Goal: Information Seeking & Learning: Understand process/instructions

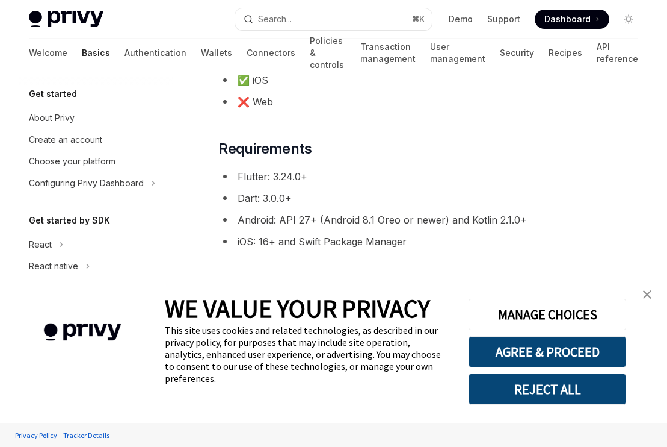
scroll to position [250, 0]
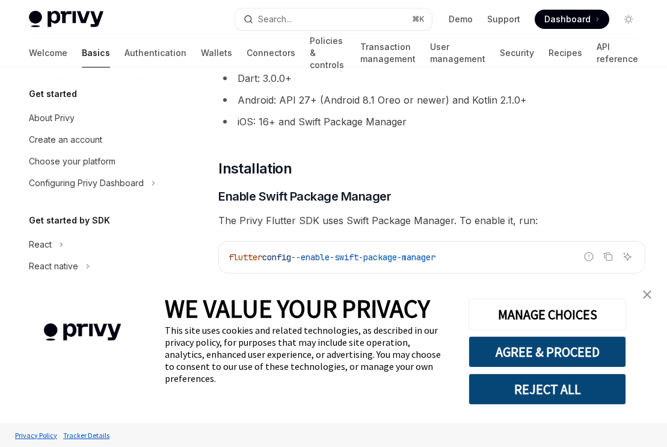
click at [643, 298] on img "close banner" at bounding box center [647, 294] width 8 height 8
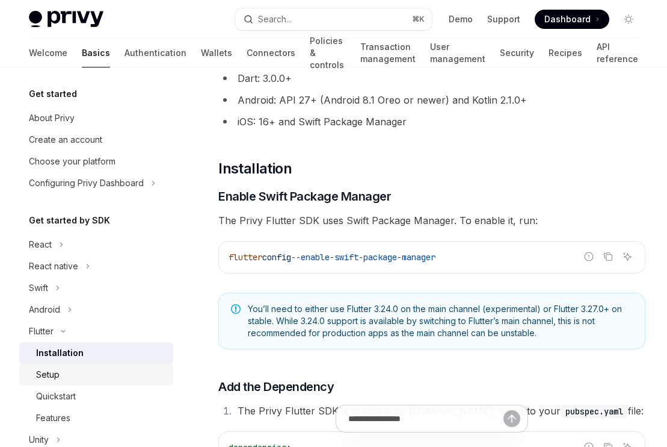
click at [78, 370] on div "Setup" at bounding box center [101, 374] width 130 height 14
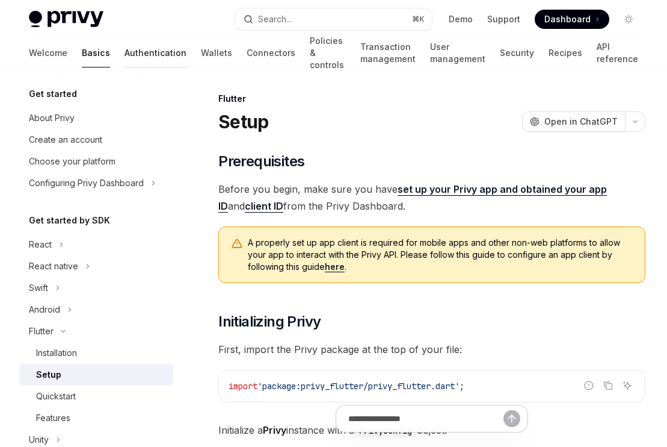
click at [125, 52] on link "Authentication" at bounding box center [156, 53] width 62 height 29
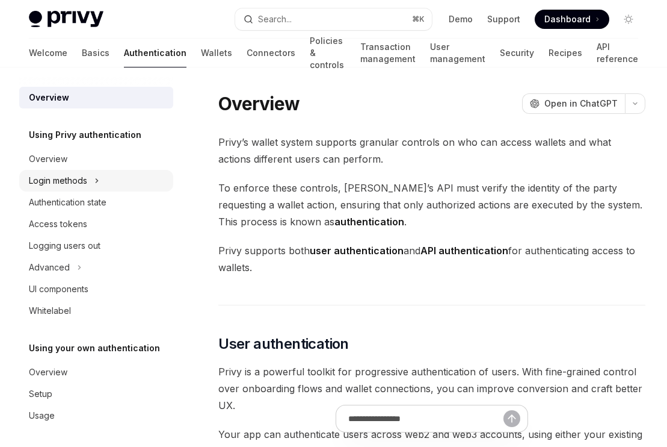
click at [85, 181] on div "Login methods" at bounding box center [58, 180] width 58 height 14
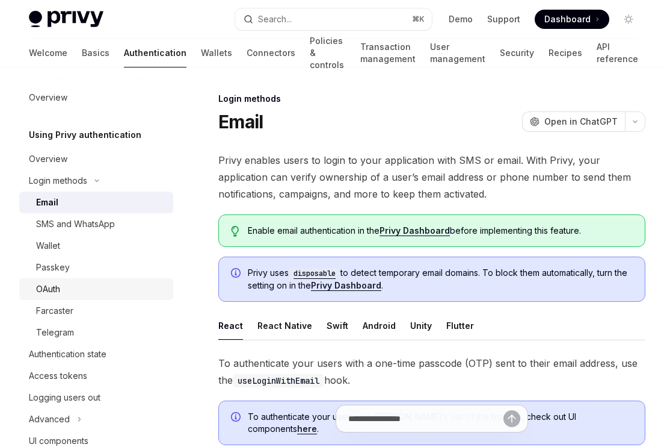
click at [78, 282] on div "OAuth" at bounding box center [101, 289] width 130 height 14
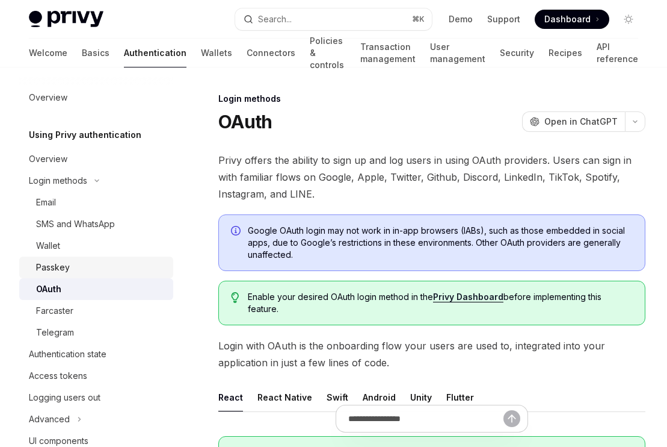
click at [78, 271] on div "Passkey" at bounding box center [101, 267] width 130 height 14
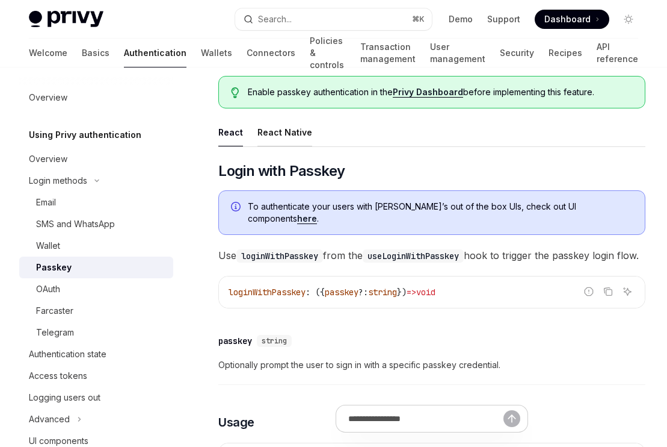
scroll to position [123, 0]
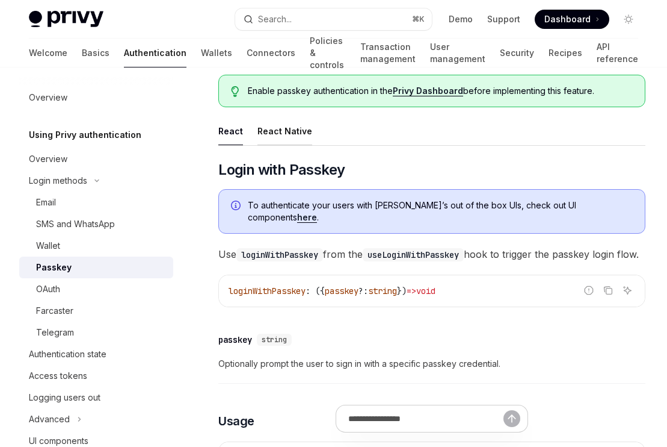
click at [285, 125] on button "React Native" at bounding box center [285, 131] width 55 height 28
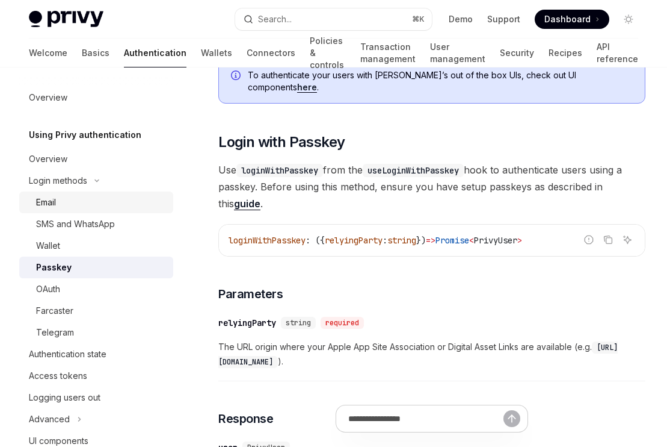
scroll to position [32, 0]
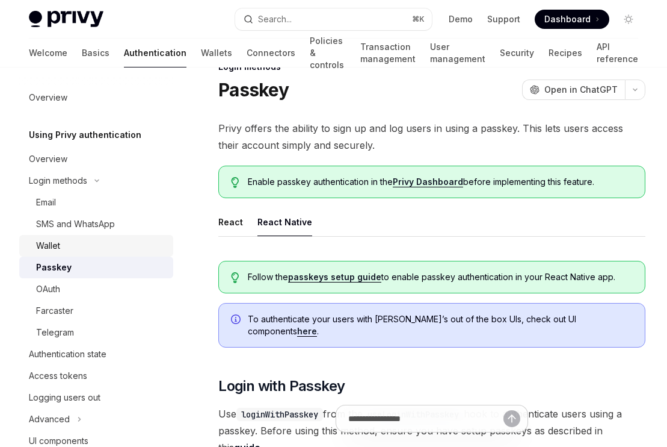
click at [65, 243] on div "Wallet" at bounding box center [101, 245] width 130 height 14
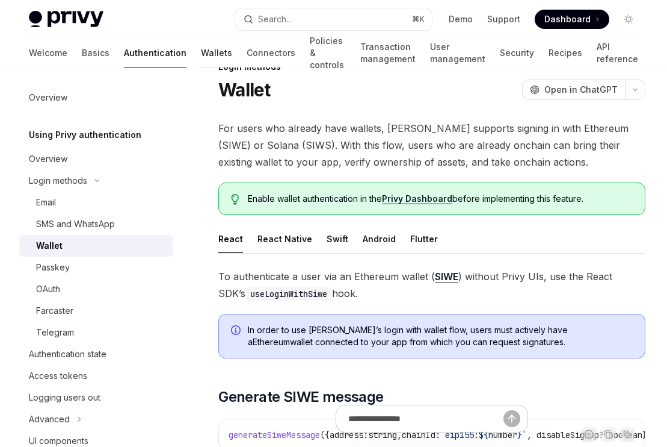
click at [201, 55] on link "Wallets" at bounding box center [216, 53] width 31 height 29
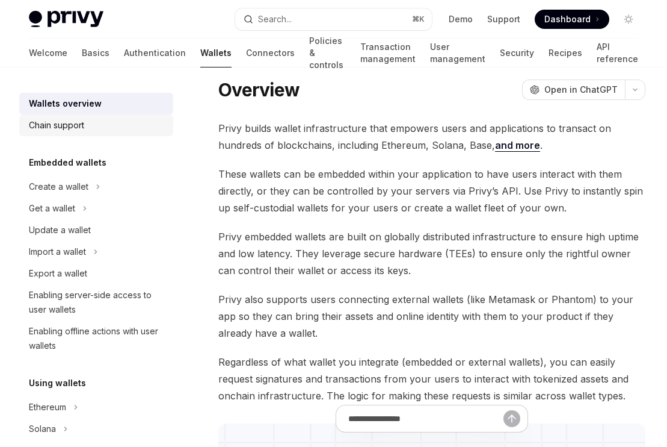
click at [105, 129] on div "Chain support" at bounding box center [97, 125] width 137 height 14
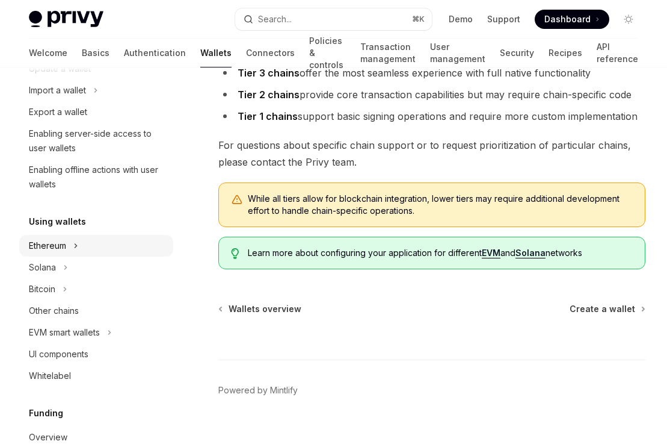
scroll to position [268, 0]
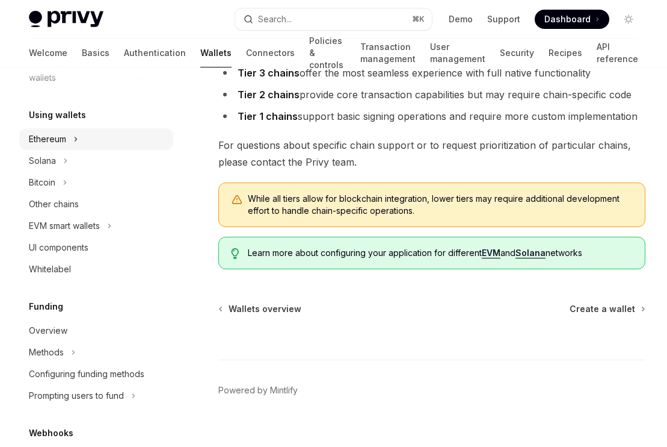
click at [67, 140] on button "Ethereum" at bounding box center [96, 139] width 154 height 22
type textarea "*"
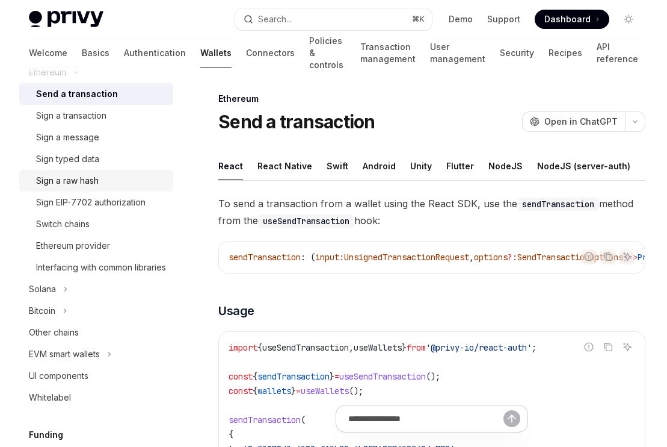
scroll to position [514, 0]
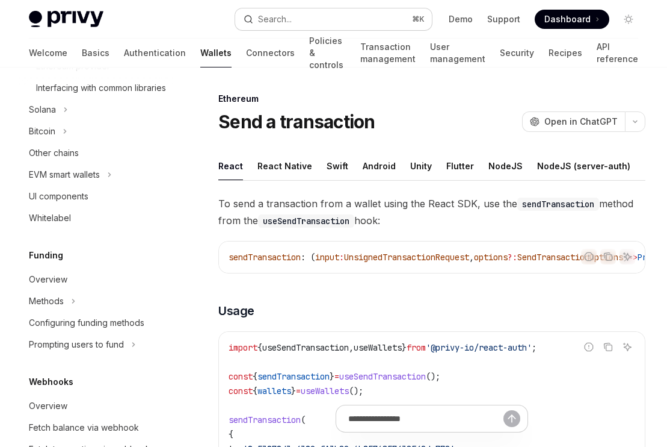
click at [362, 14] on button "Search... ⌘ K" at bounding box center [333, 19] width 197 height 22
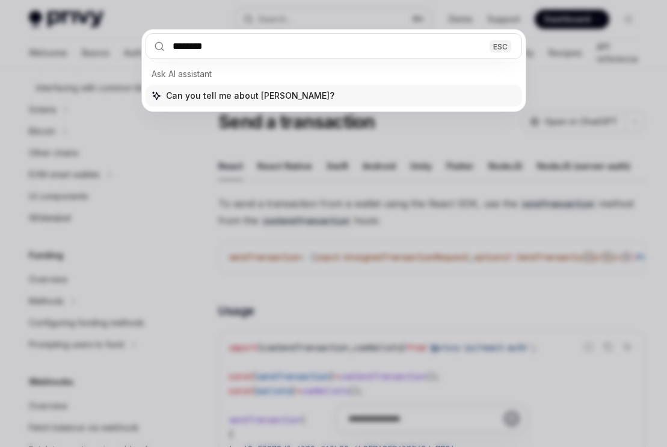
type input "*********"
type input "*****"
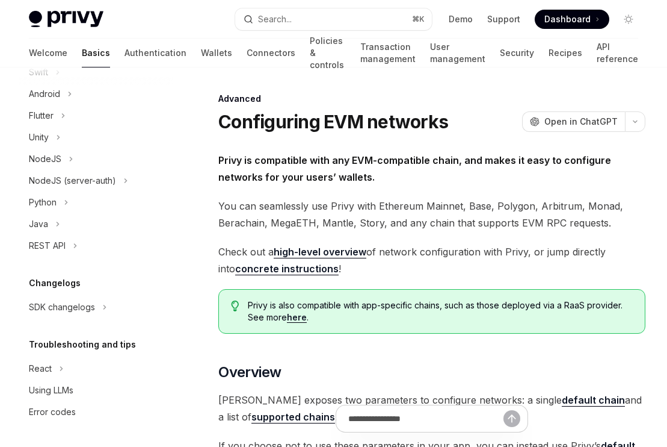
type textarea "*"
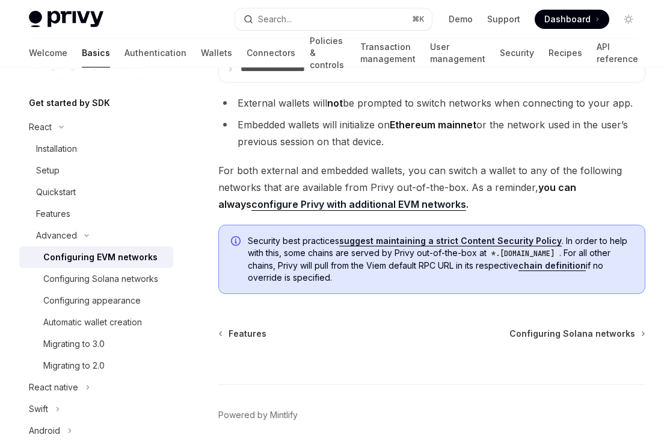
scroll to position [3149, 0]
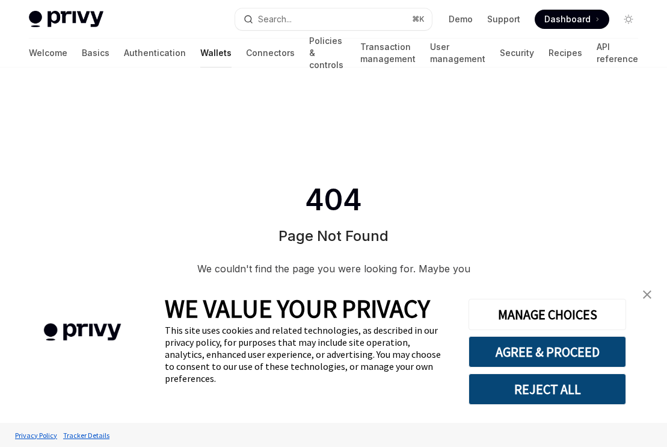
click at [200, 54] on link "Wallets" at bounding box center [215, 53] width 31 height 29
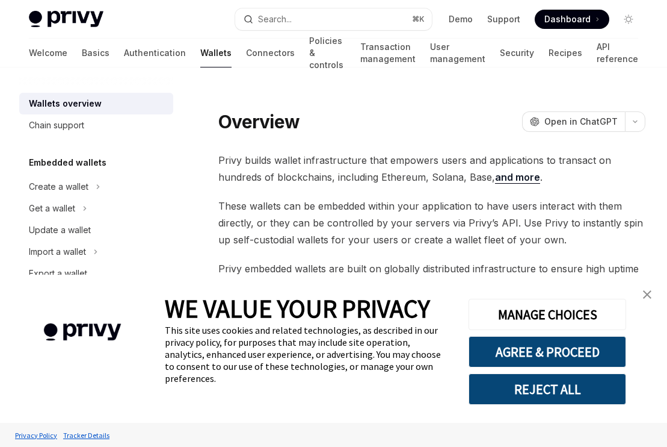
click at [650, 292] on img "close banner" at bounding box center [647, 294] width 8 height 8
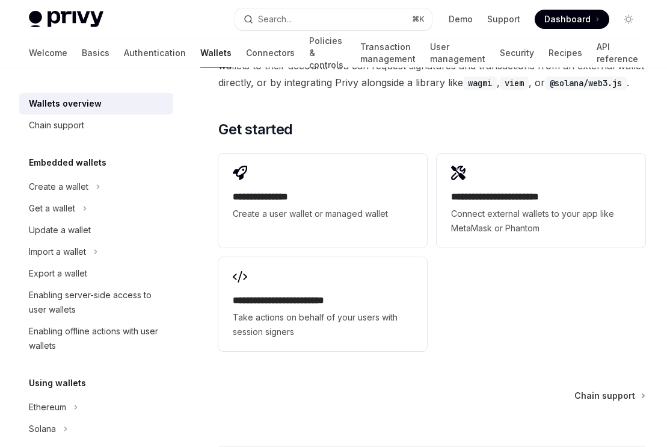
scroll to position [1929, 0]
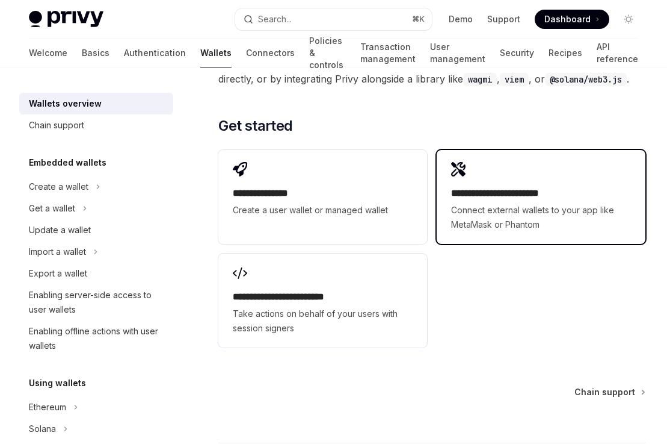
click at [508, 219] on span "Connect external wallets to your app like MetaMask or Phantom" at bounding box center [541, 217] width 180 height 29
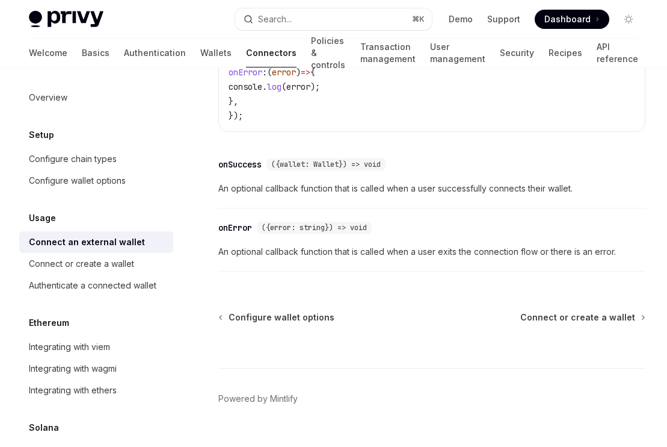
scroll to position [877, 0]
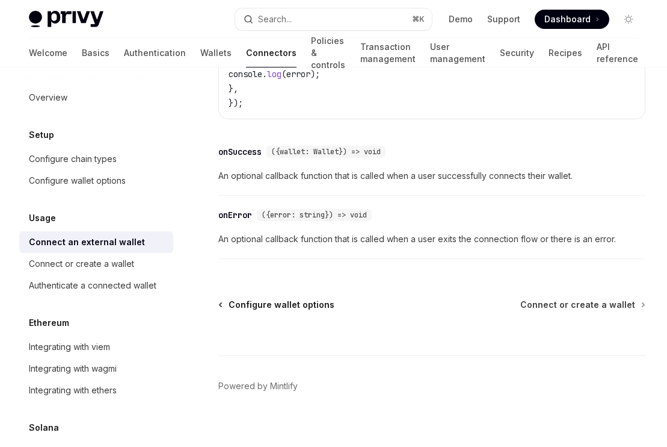
click at [301, 298] on span "Configure wallet options" at bounding box center [282, 304] width 106 height 12
type textarea "*"
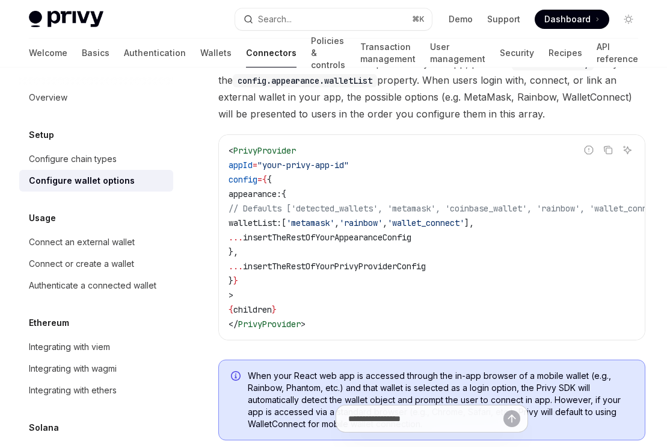
scroll to position [73, 0]
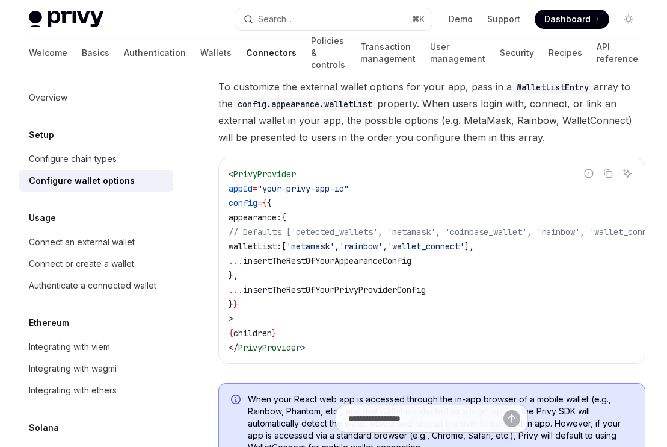
click at [465, 244] on span "'wallet_connect'" at bounding box center [426, 246] width 77 height 11
copy span "wallet_connect"
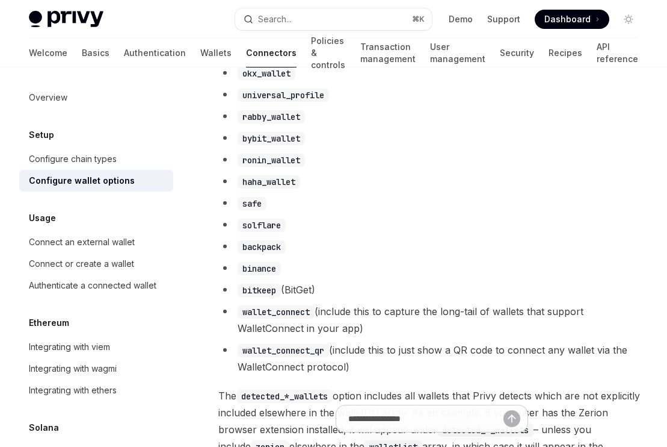
scroll to position [884, 0]
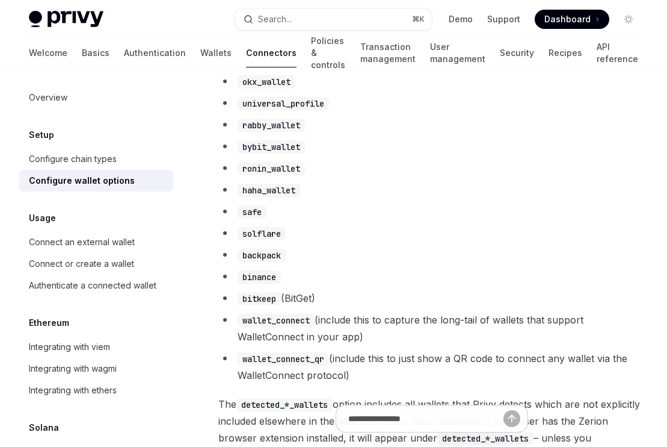
click at [274, 327] on code "wallet_connect" at bounding box center [276, 320] width 77 height 13
copy code "wallet_connect"
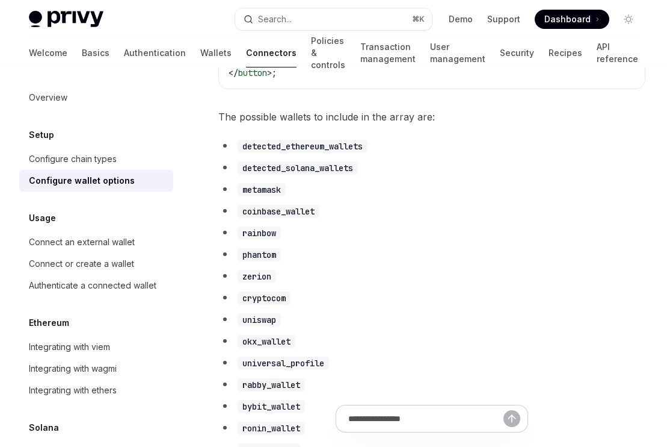
scroll to position [622, 0]
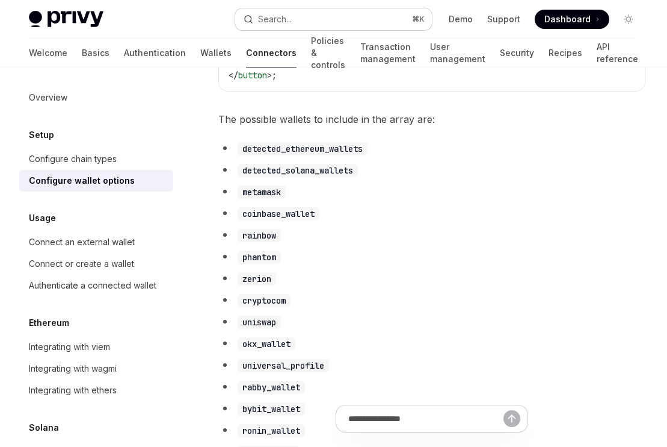
click at [278, 23] on div "Search..." at bounding box center [275, 19] width 34 height 14
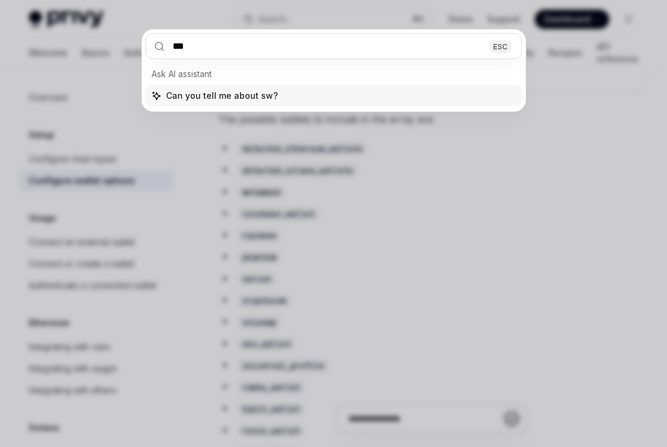
type input "****"
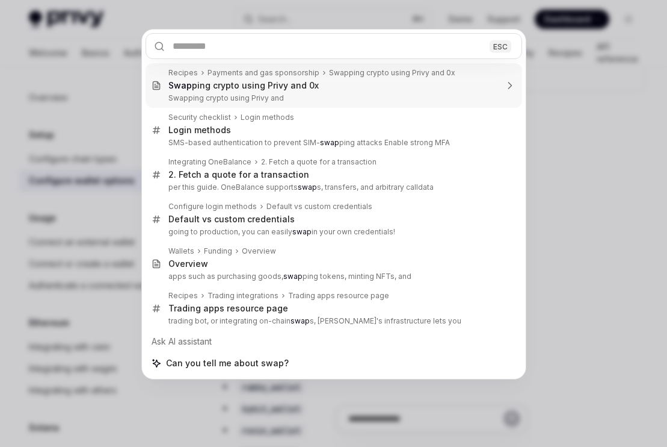
type textarea "*"
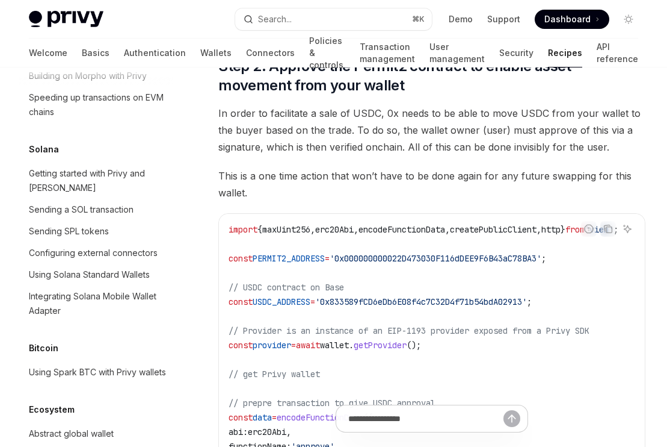
scroll to position [1870, 0]
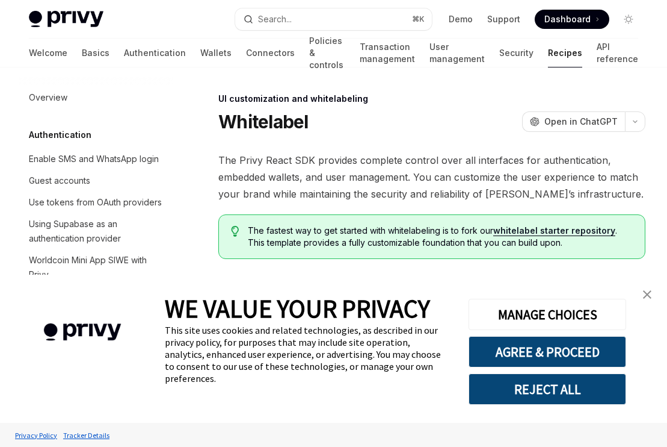
scroll to position [509, 0]
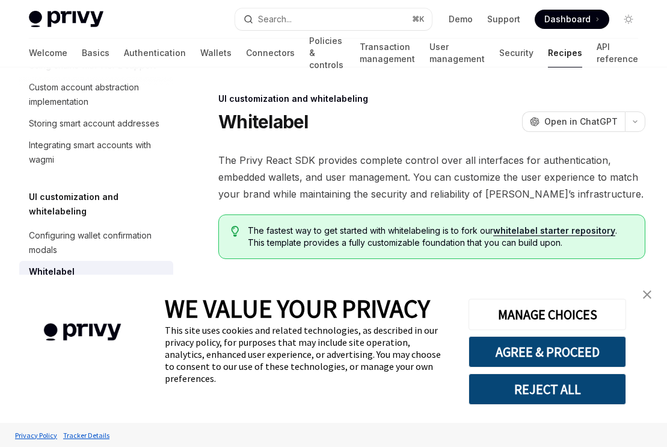
click at [642, 294] on link "close banner" at bounding box center [648, 294] width 24 height 24
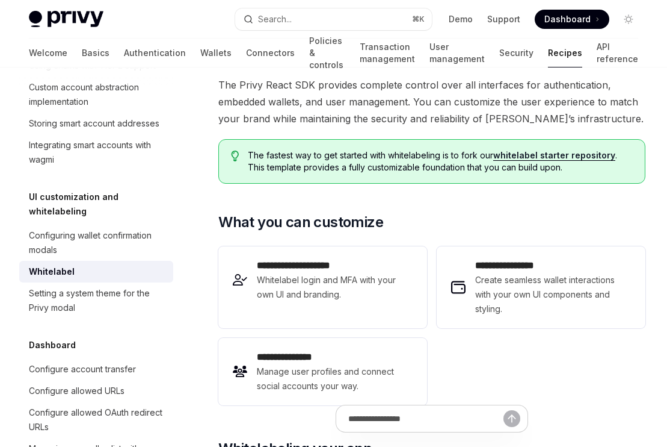
scroll to position [167, 0]
